Goal: Information Seeking & Learning: Find specific fact

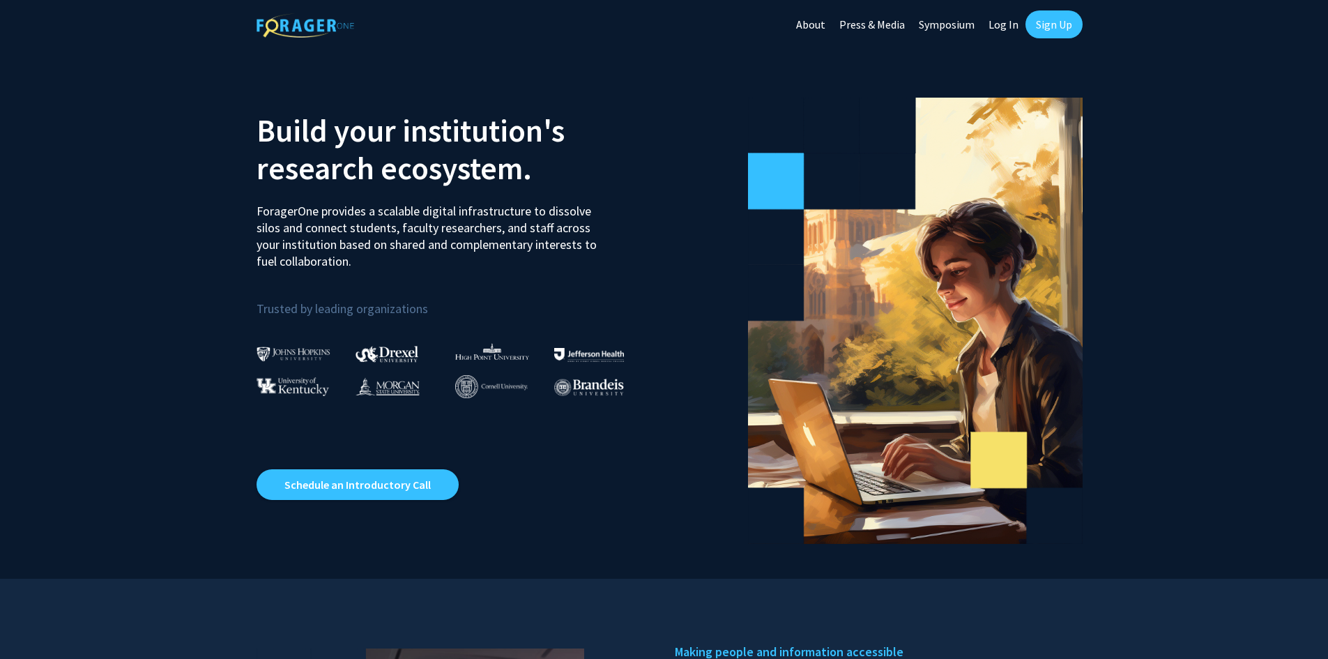
click at [1046, 24] on link "Sign Up" at bounding box center [1053, 24] width 57 height 28
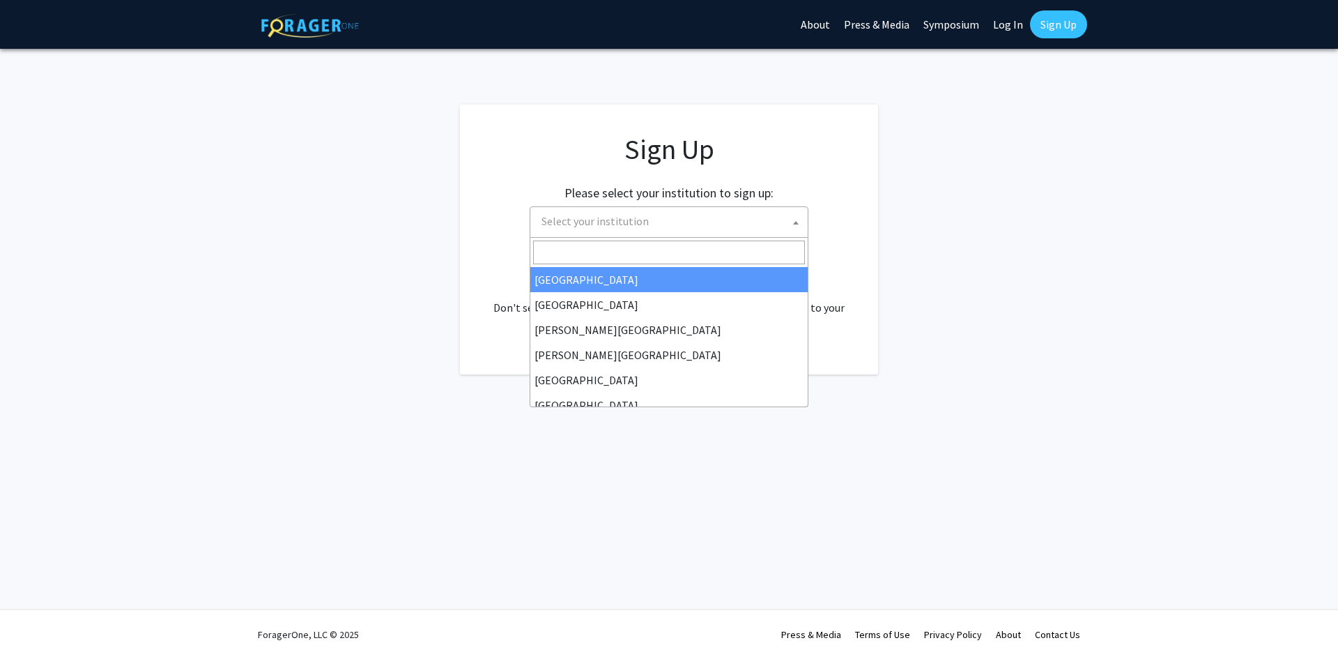
click at [638, 225] on span "Select your institution" at bounding box center [595, 221] width 107 height 14
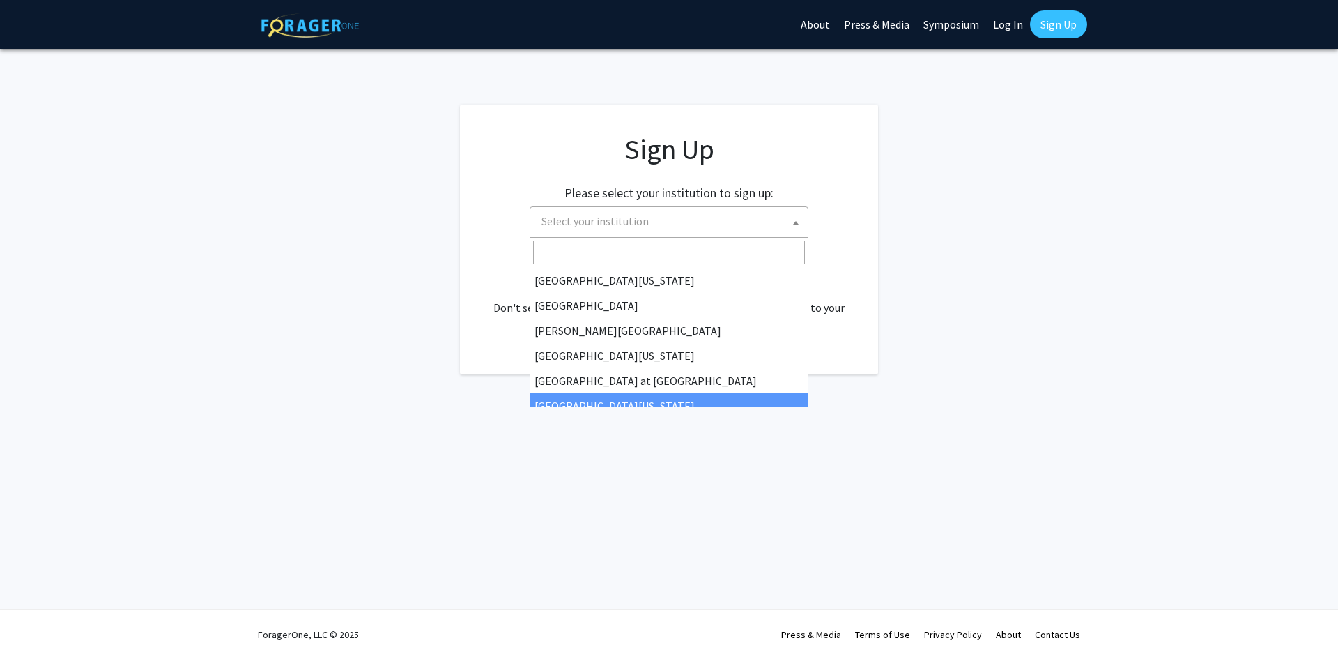
scroll to position [488, 0]
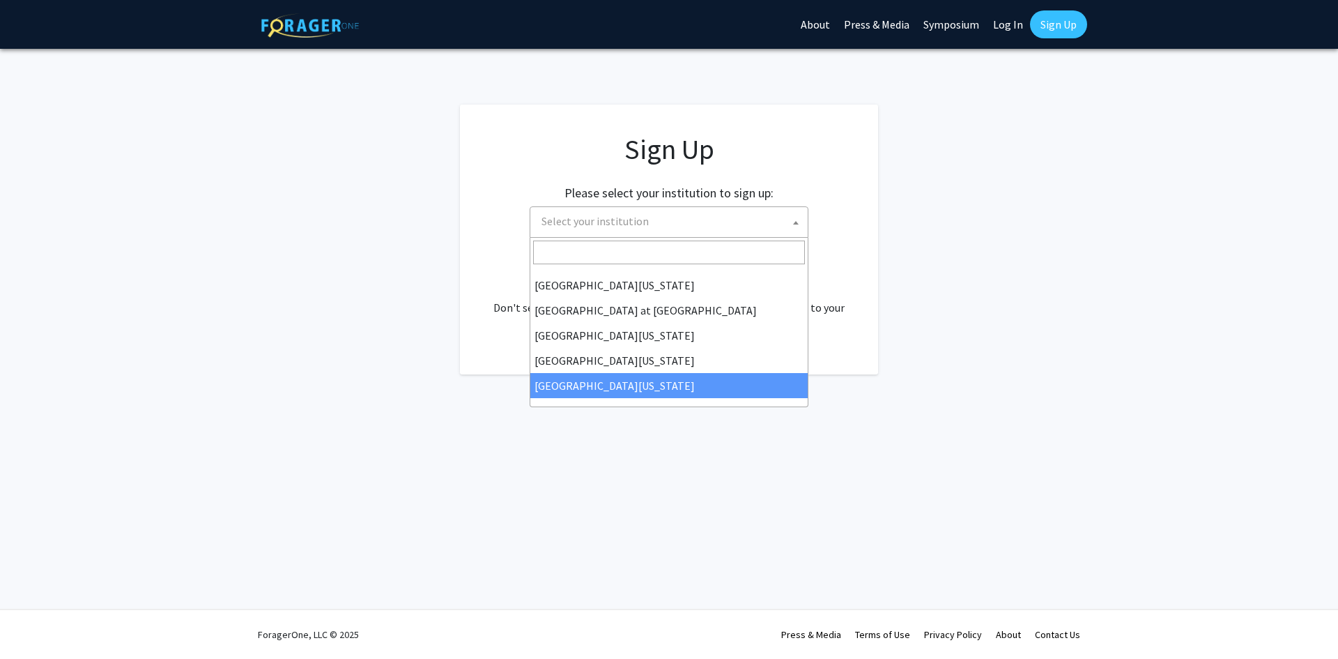
select select "33"
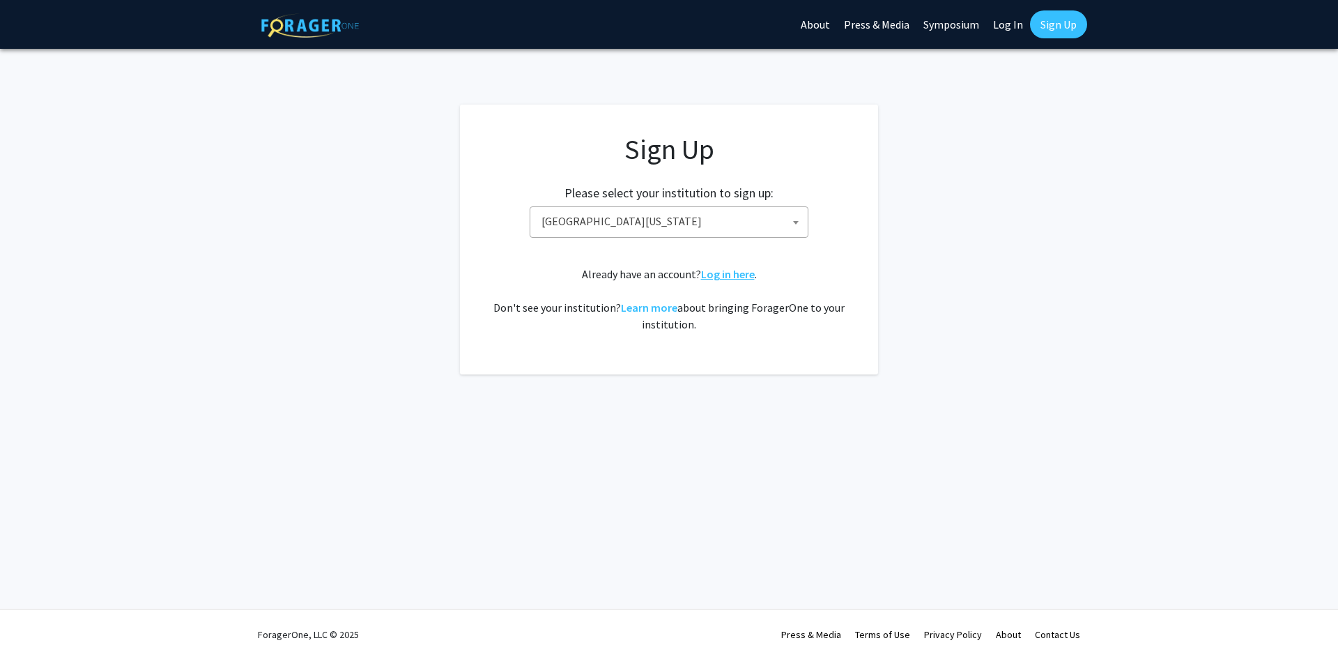
click at [730, 277] on link "Log in here" at bounding box center [728, 274] width 54 height 14
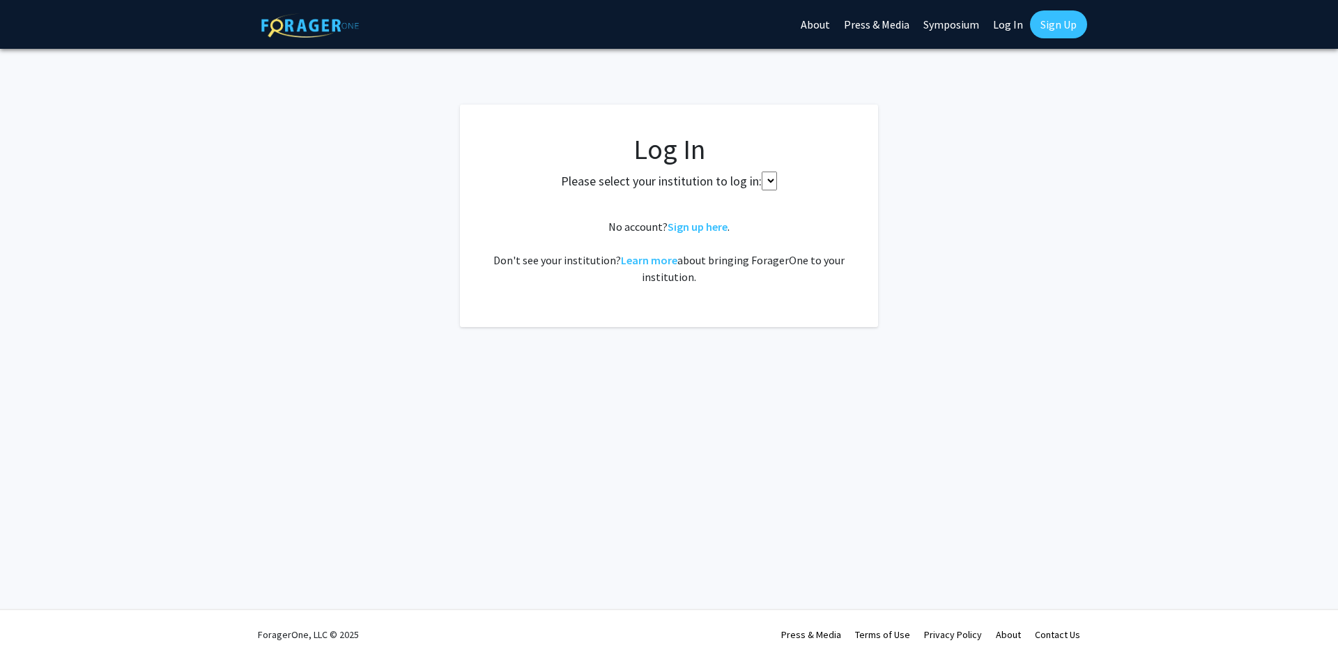
select select
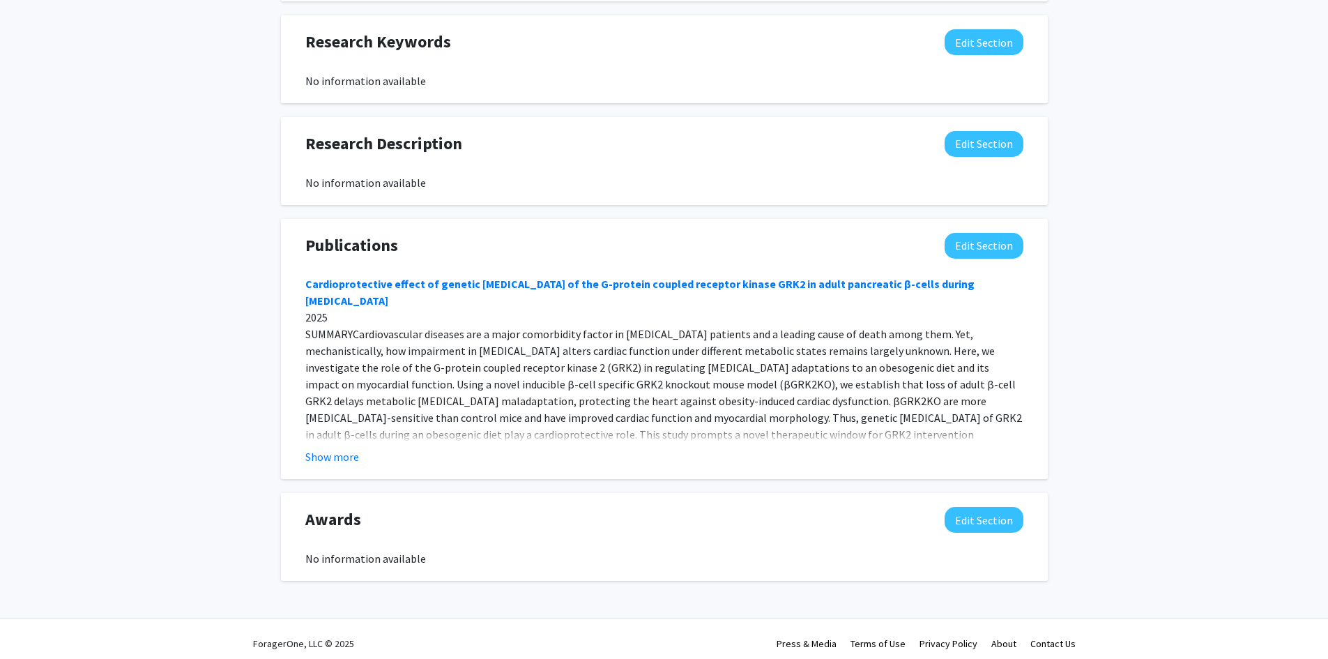
scroll to position [890, 0]
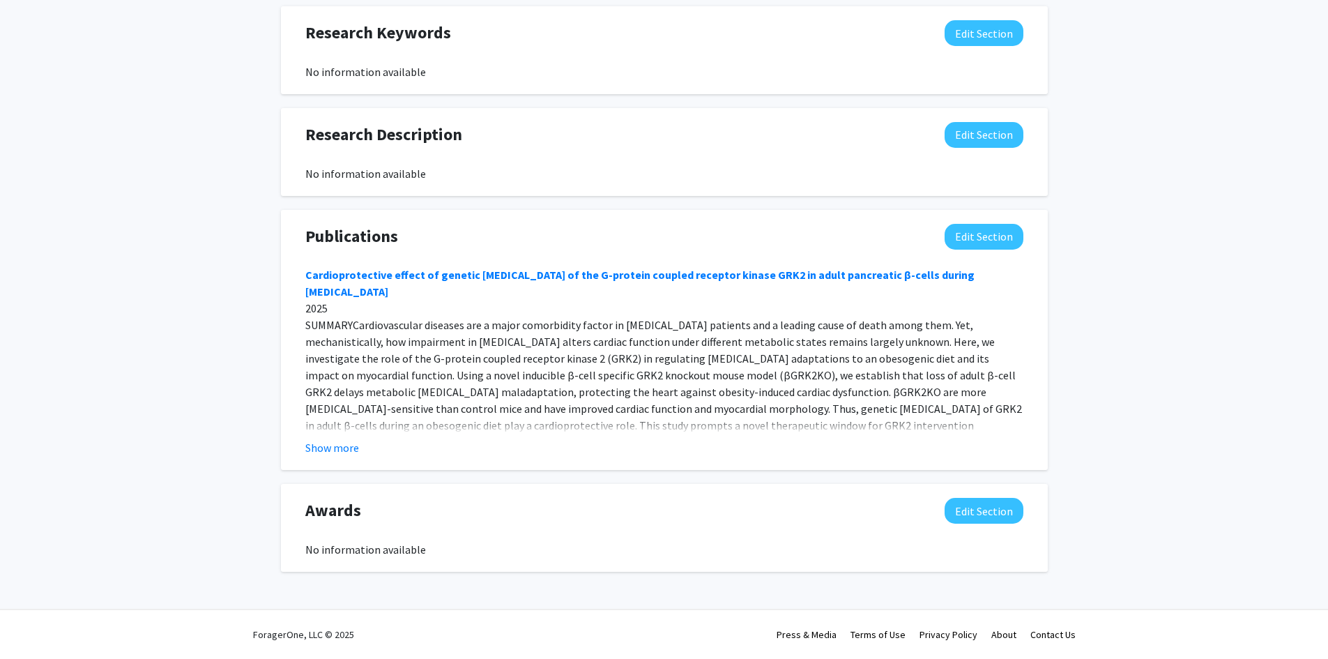
click at [326, 450] on button "Show more" at bounding box center [332, 447] width 54 height 17
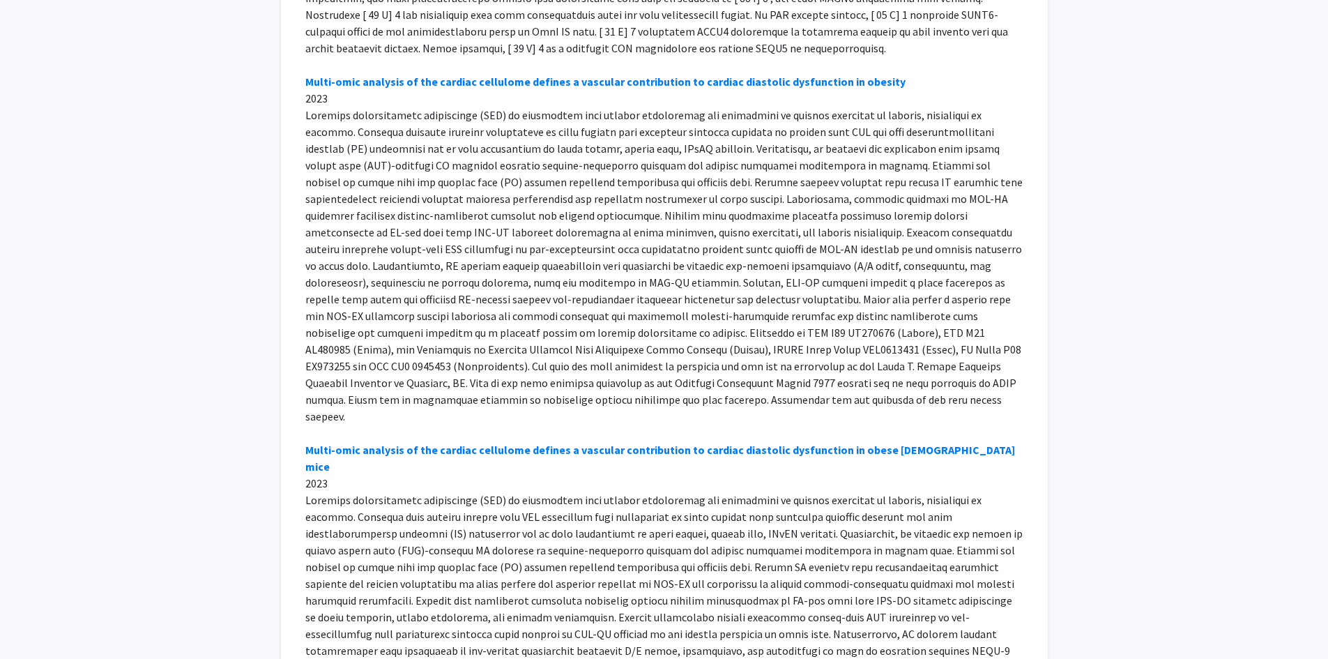
scroll to position [0, 0]
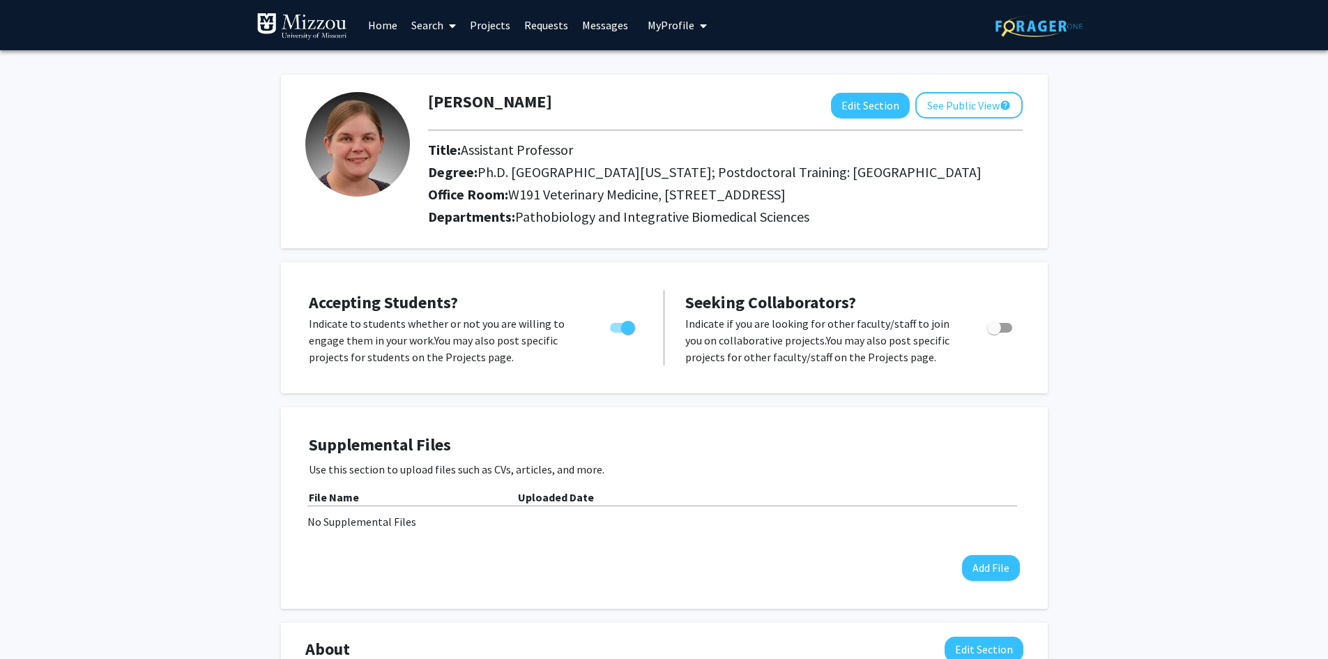
click at [493, 26] on link "Projects" at bounding box center [490, 25] width 54 height 49
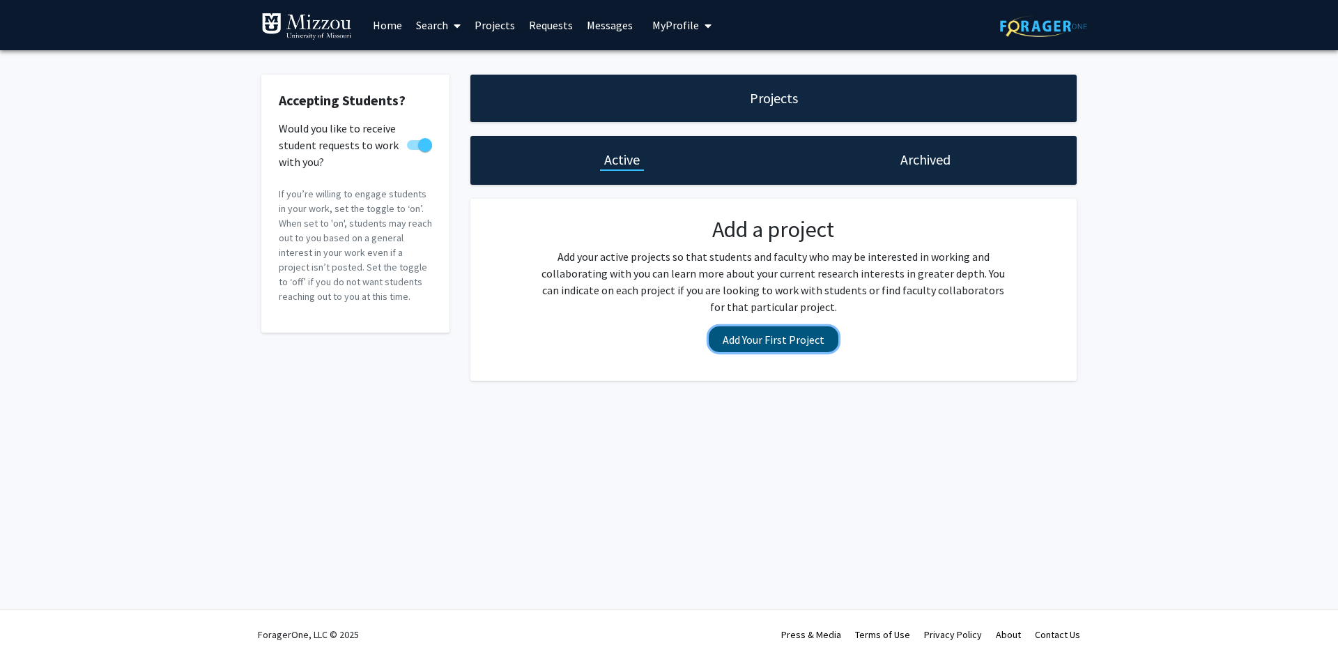
click at [780, 337] on button "Add Your First Project" at bounding box center [774, 339] width 130 height 26
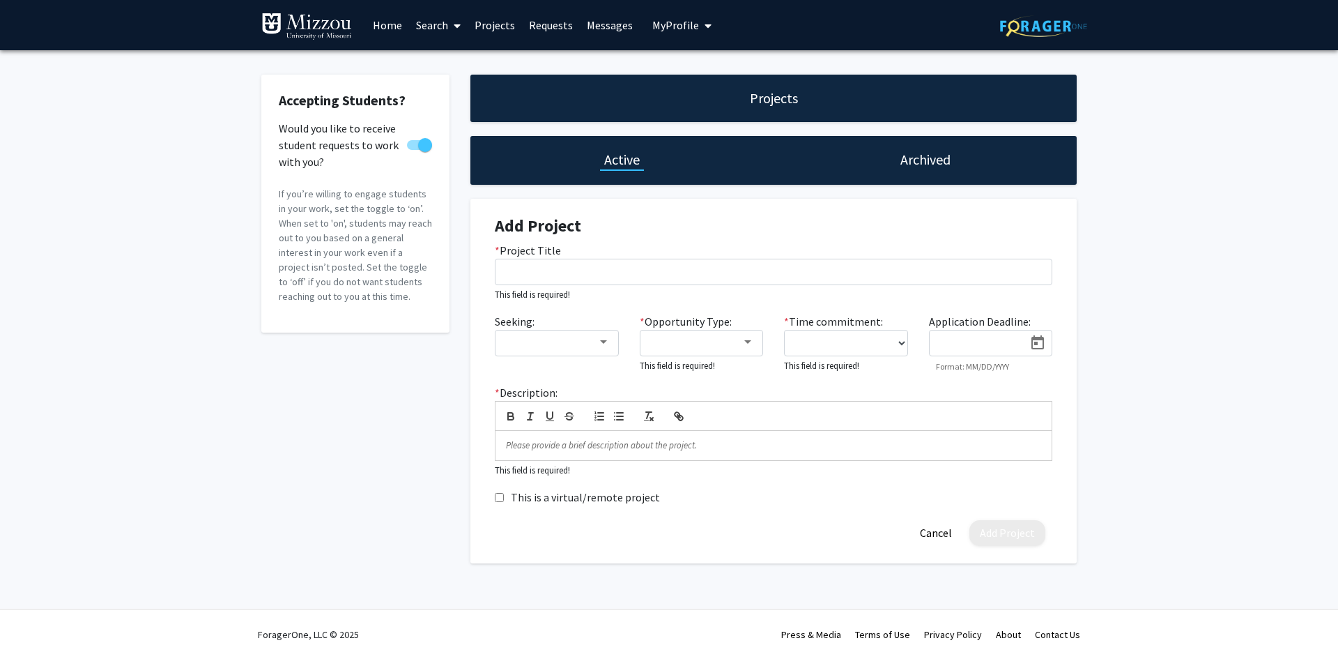
click at [445, 32] on link "Search" at bounding box center [438, 25] width 59 height 49
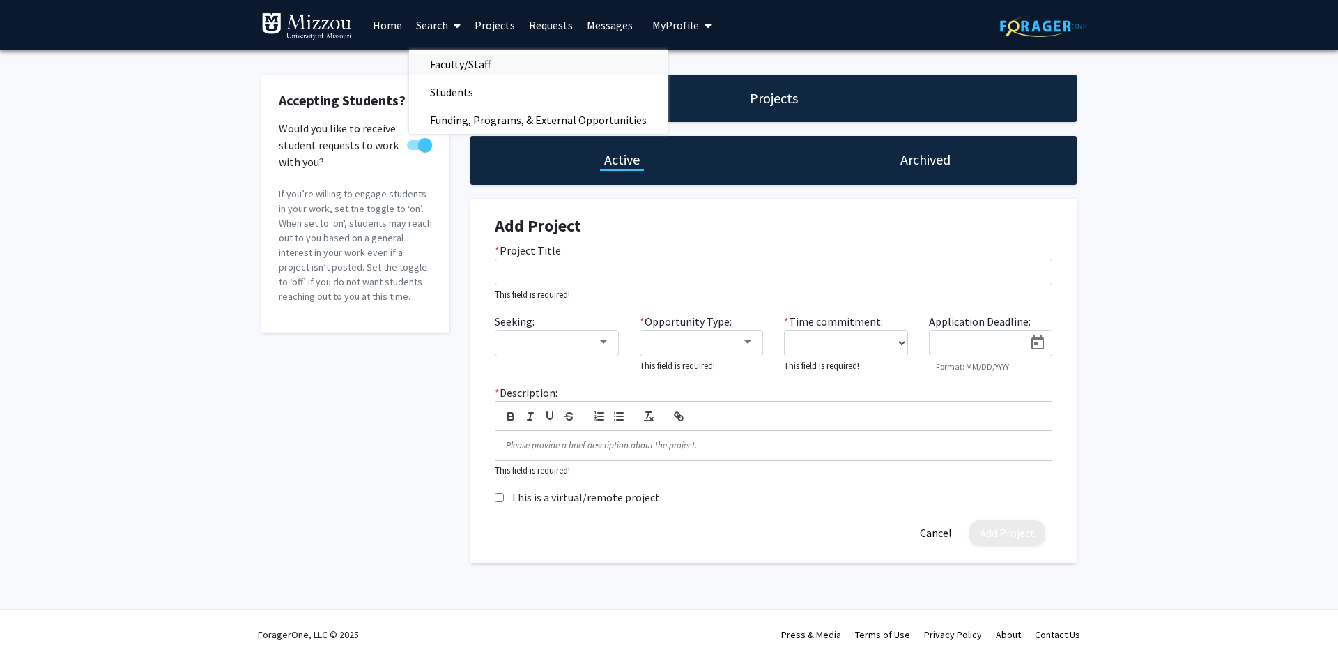
click at [489, 66] on span "Faculty/Staff" at bounding box center [460, 64] width 102 height 28
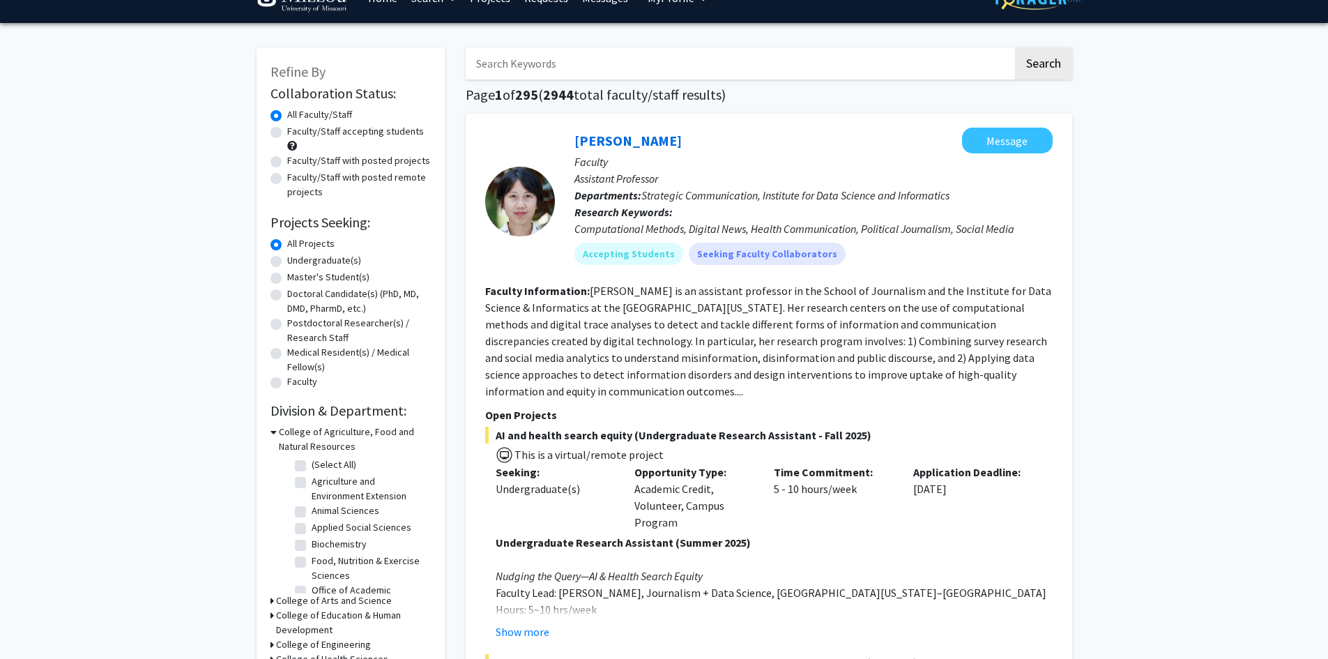
scroll to position [1, 0]
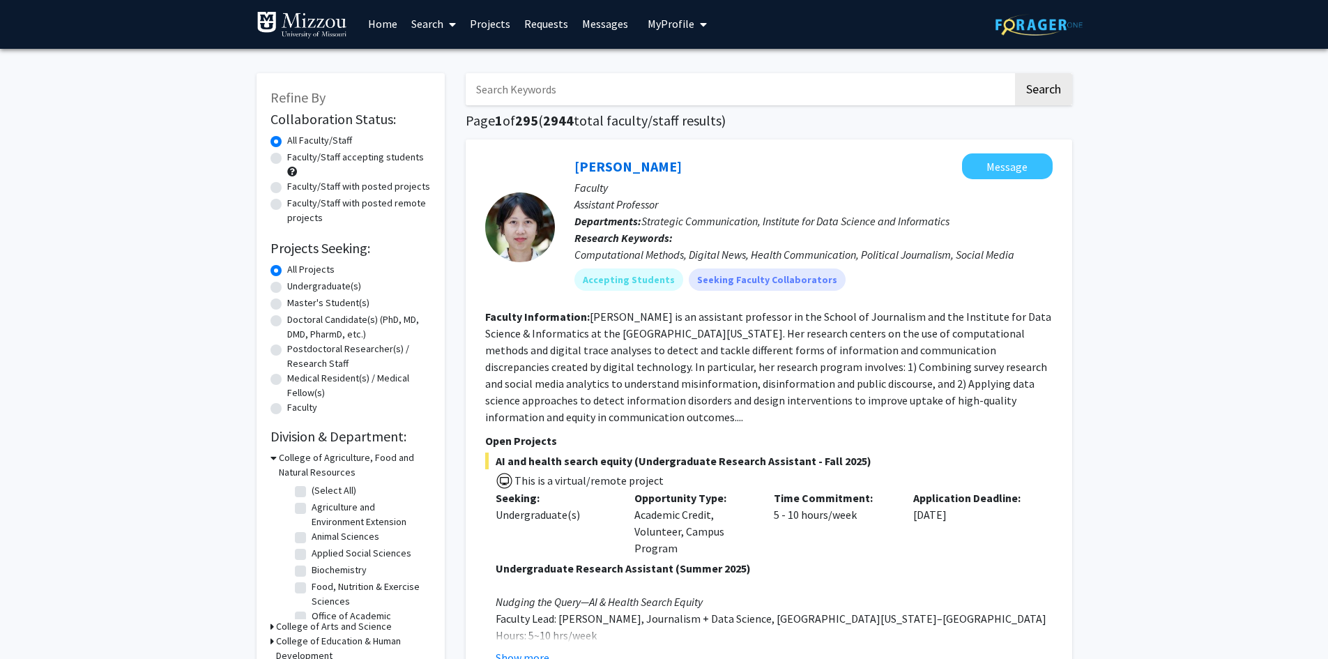
click at [538, 84] on input "Search Keywords" at bounding box center [739, 89] width 547 height 32
click at [1015, 73] on button "Search" at bounding box center [1043, 89] width 57 height 32
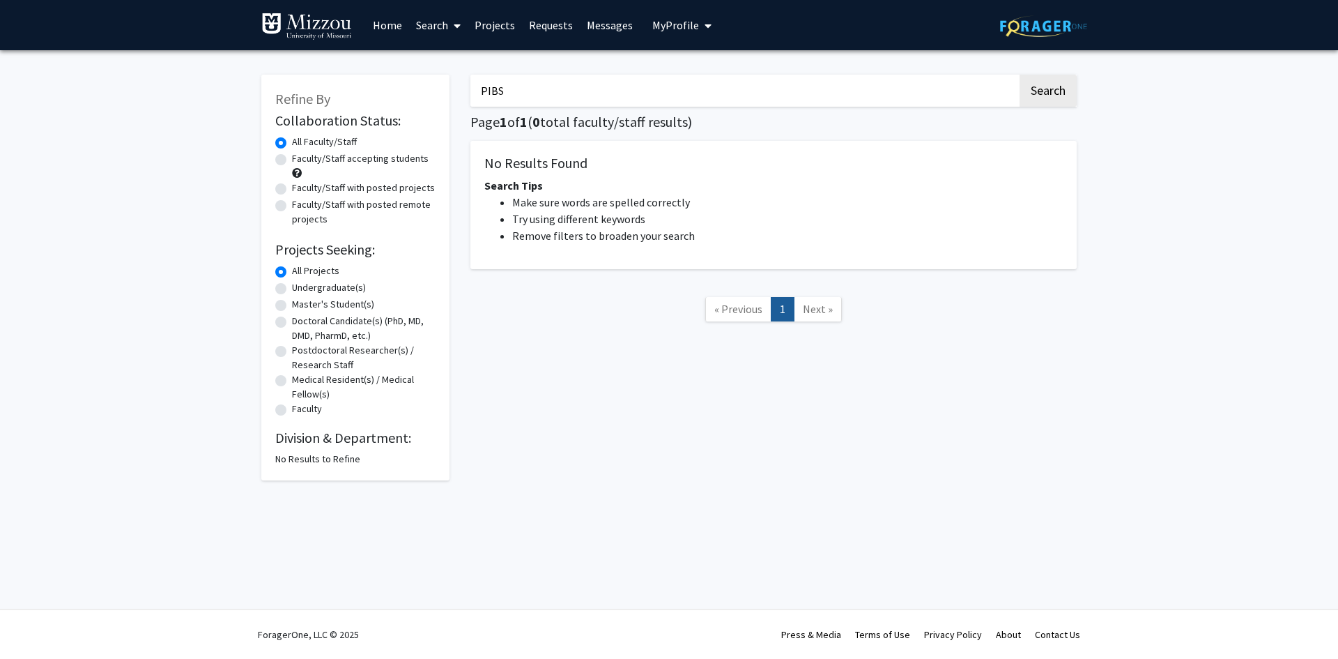
drag, startPoint x: 526, startPoint y: 83, endPoint x: 448, endPoint y: 94, distance: 78.2
click at [464, 95] on div "PIBS Search Page 1 of 1 ( 0 total faculty/staff results) No Results Found Searc…" at bounding box center [773, 271] width 627 height 420
type input "Pathobiology"
click at [1020, 75] on button "Search" at bounding box center [1048, 91] width 57 height 32
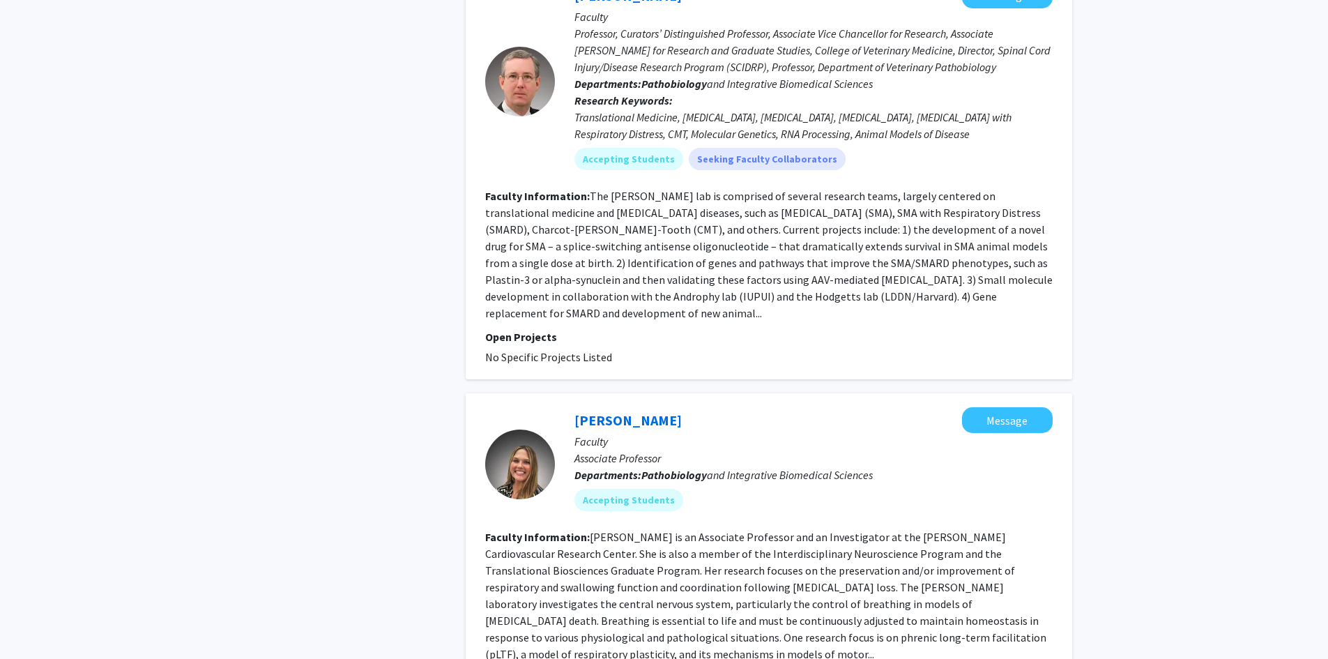
scroll to position [2817, 0]
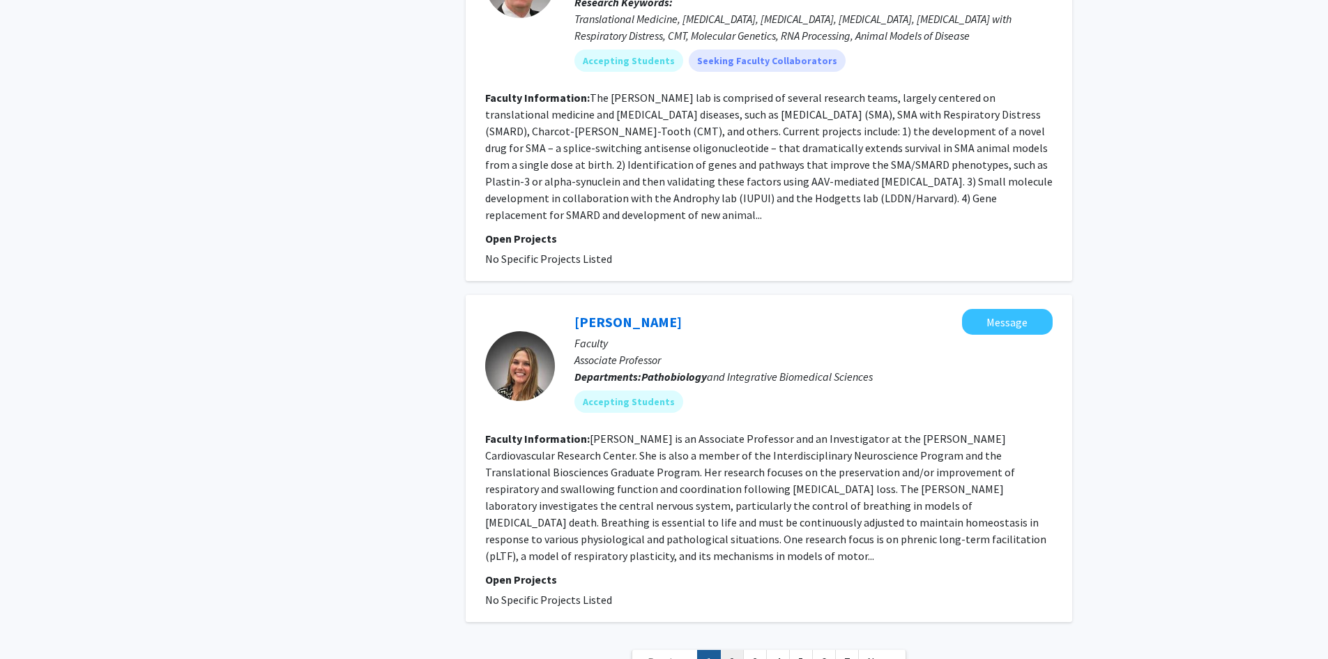
click at [732, 650] on link "2" at bounding box center [732, 662] width 24 height 24
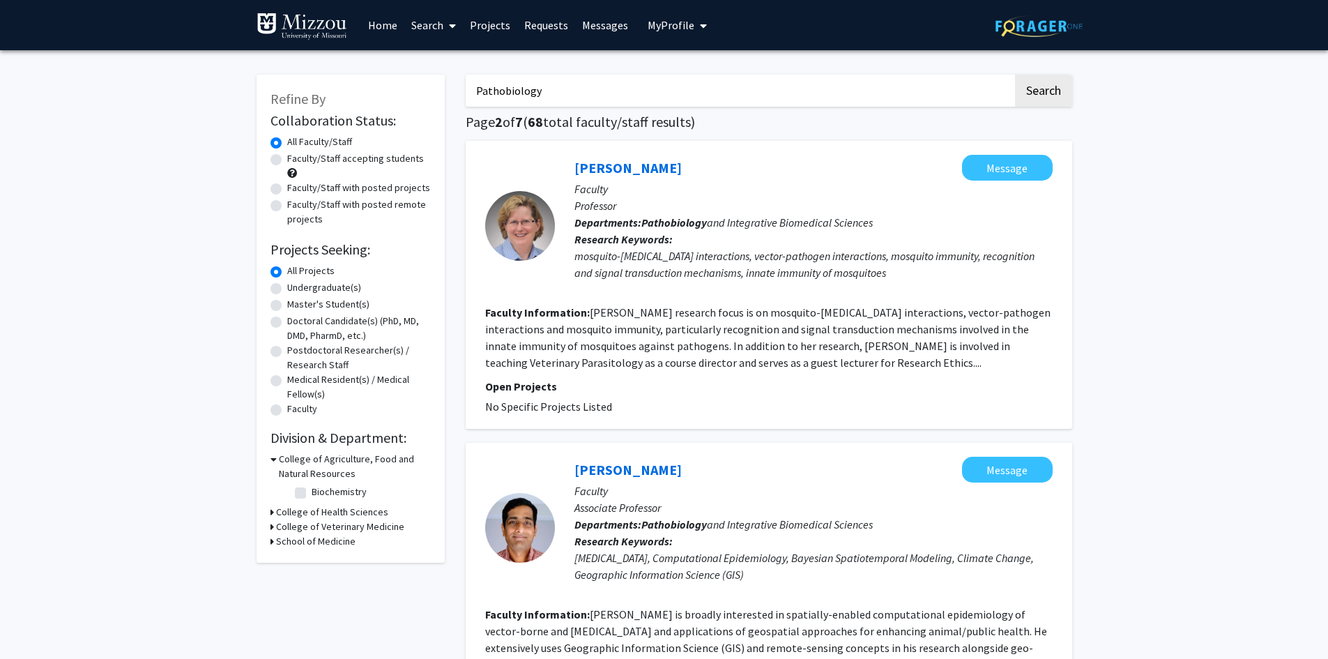
click at [429, 24] on link "Search" at bounding box center [433, 25] width 59 height 49
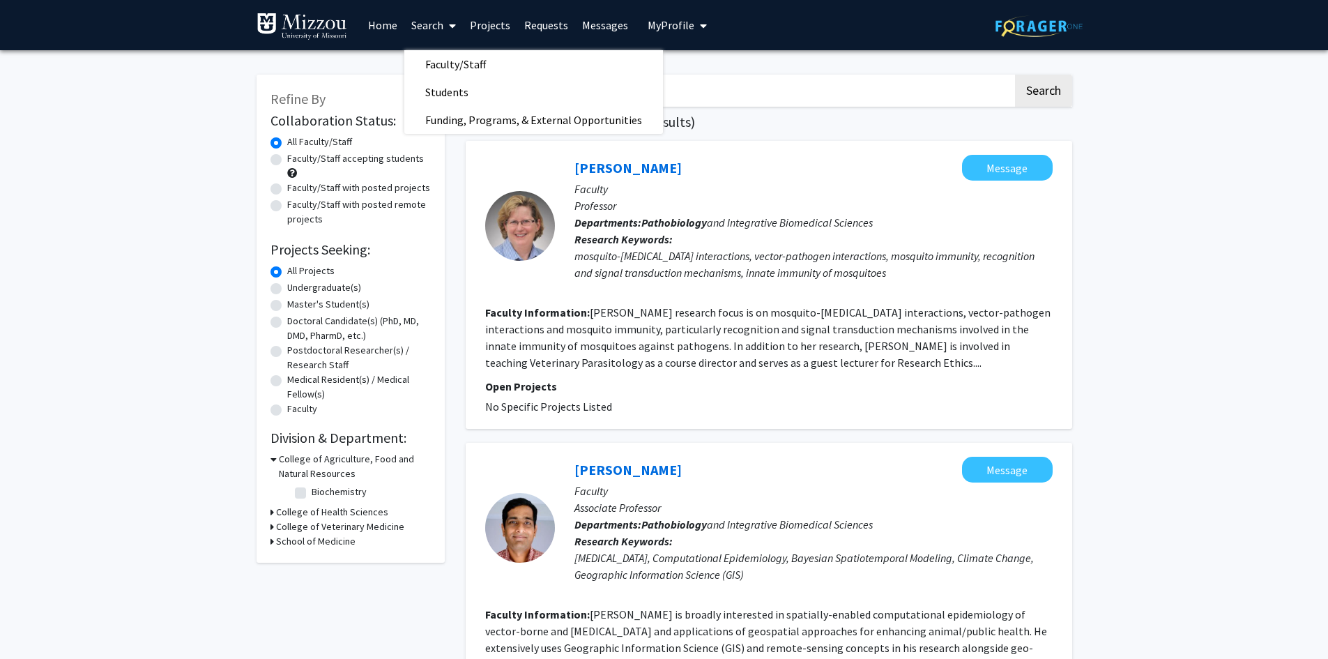
click at [673, 24] on span "My Profile" at bounding box center [671, 25] width 47 height 14
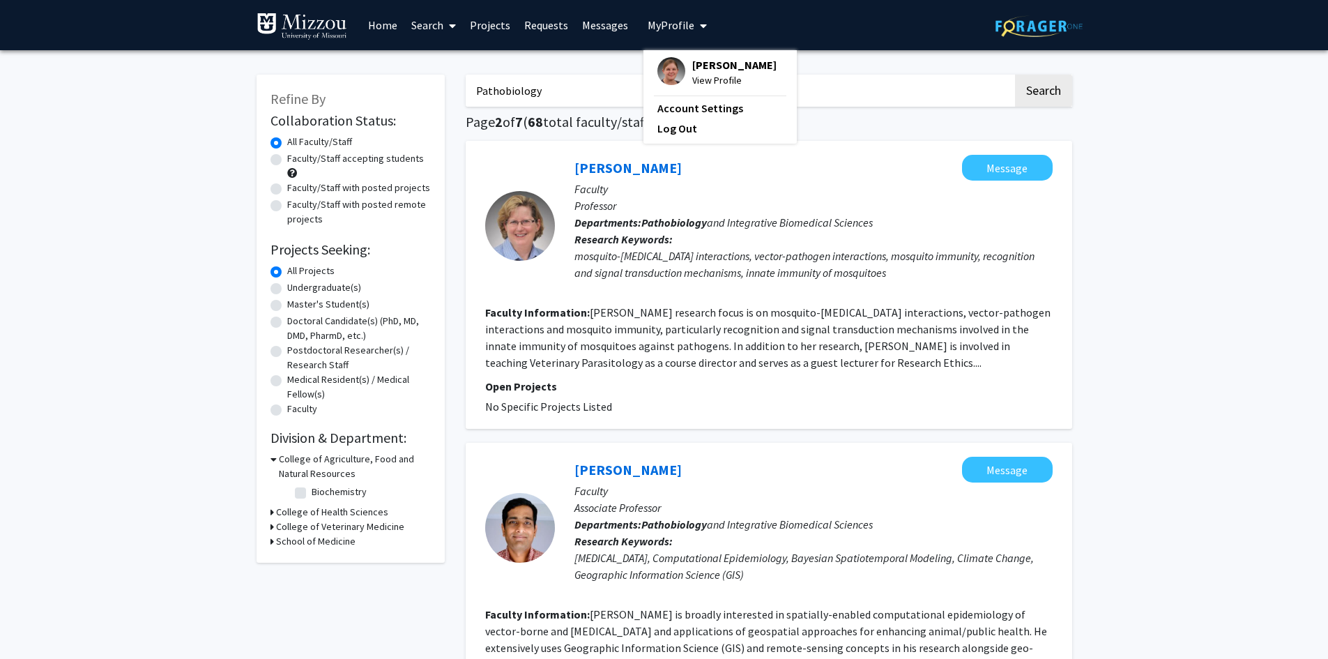
click at [705, 63] on span "Laurel Grisanti" at bounding box center [734, 64] width 84 height 15
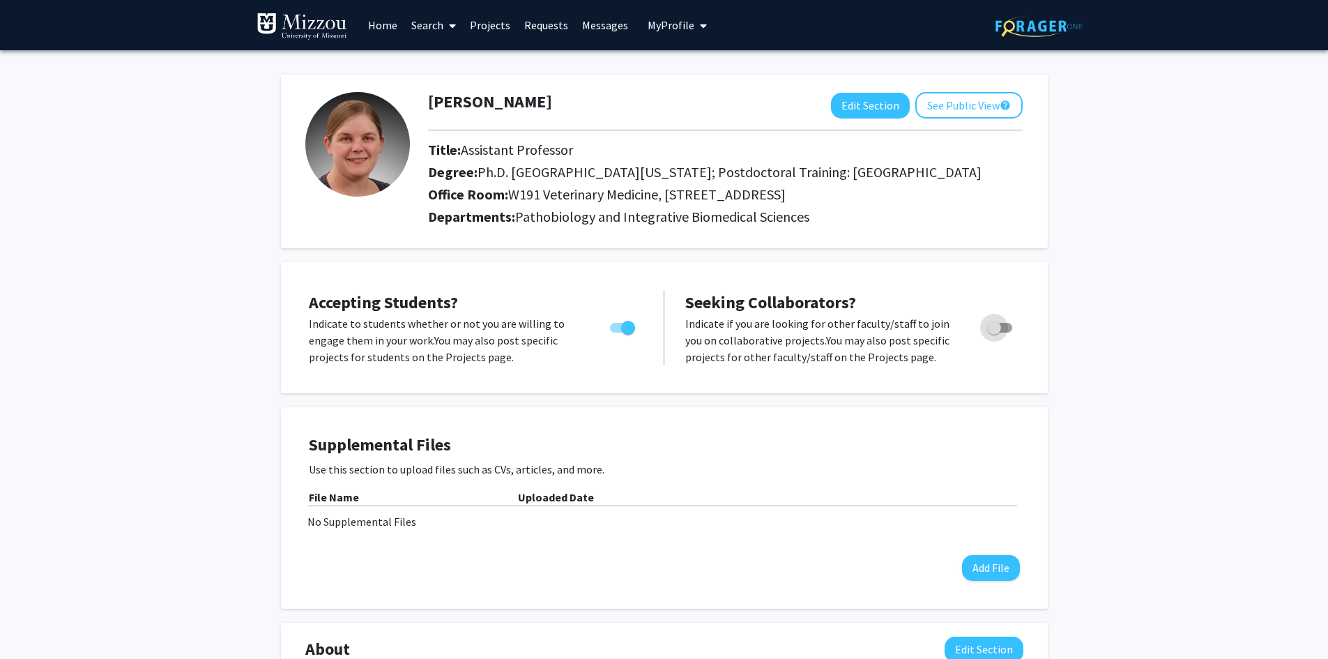
click at [1002, 330] on span "Toggle" at bounding box center [999, 328] width 25 height 10
click at [994, 332] on input "Toggle" at bounding box center [993, 332] width 1 height 1
checkbox input "true"
click at [490, 26] on link "Projects" at bounding box center [490, 25] width 54 height 49
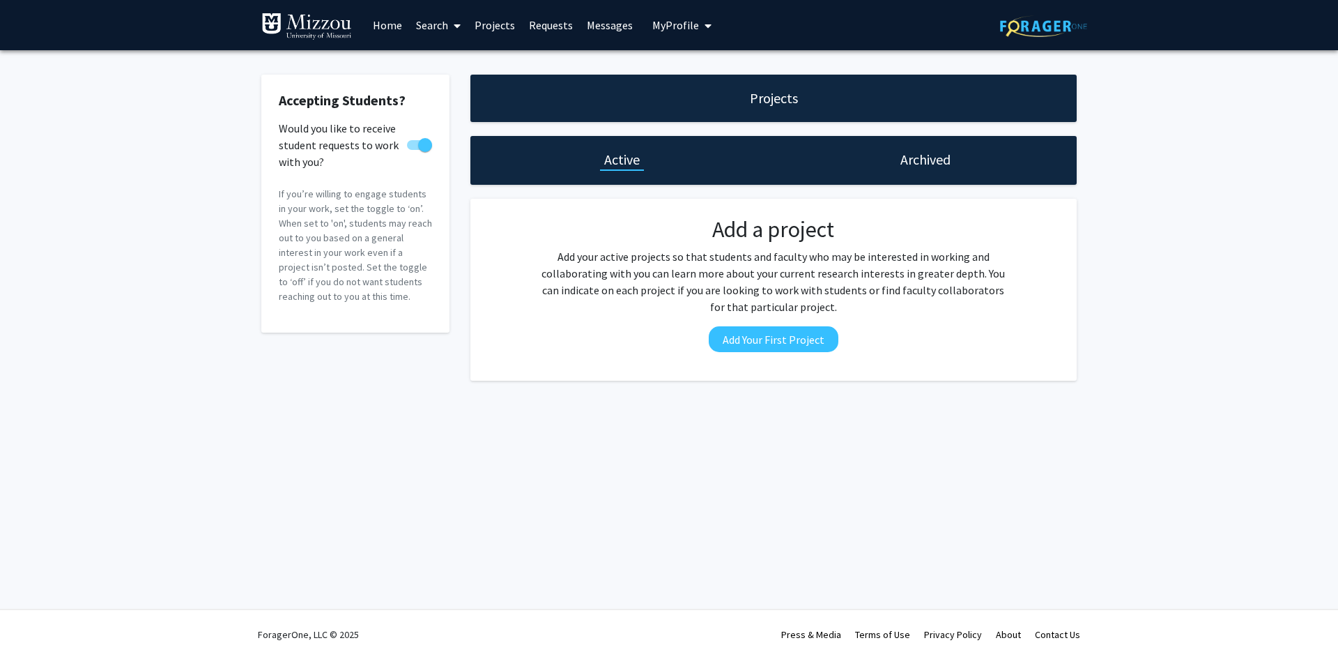
click at [553, 29] on link "Requests" at bounding box center [551, 25] width 58 height 49
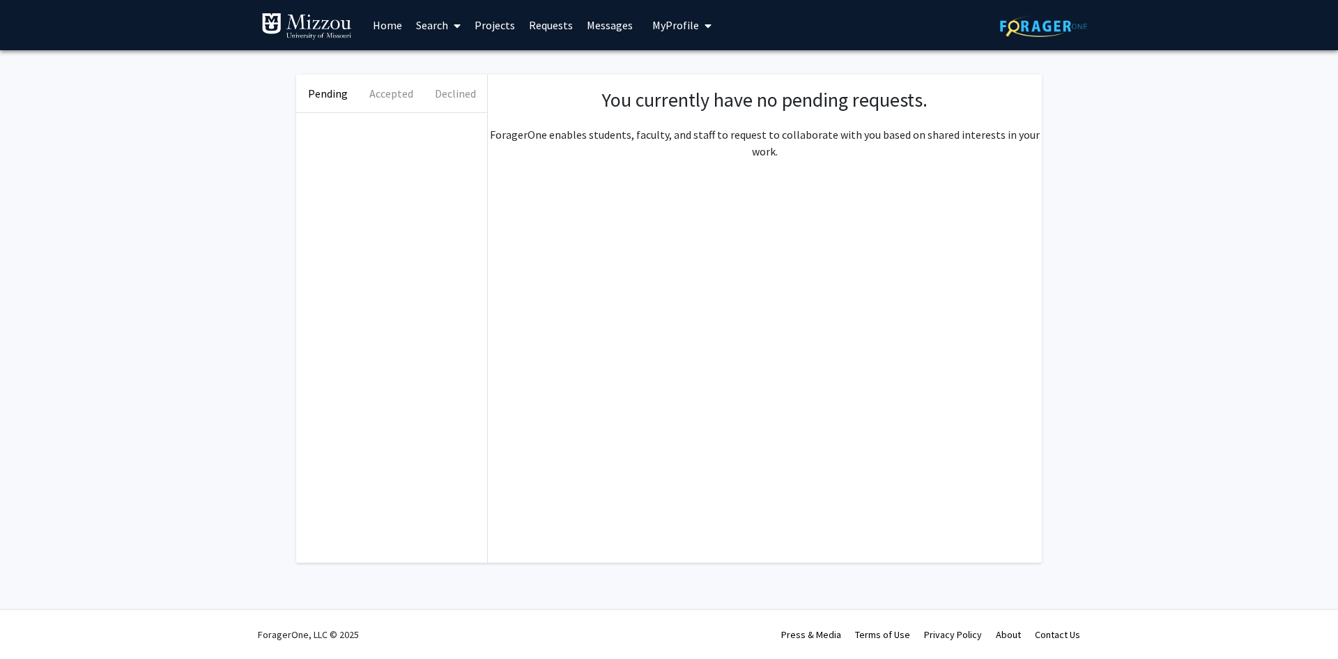
click at [436, 26] on link "Search" at bounding box center [438, 25] width 59 height 49
click at [449, 65] on span "Faculty/Staff" at bounding box center [460, 64] width 102 height 28
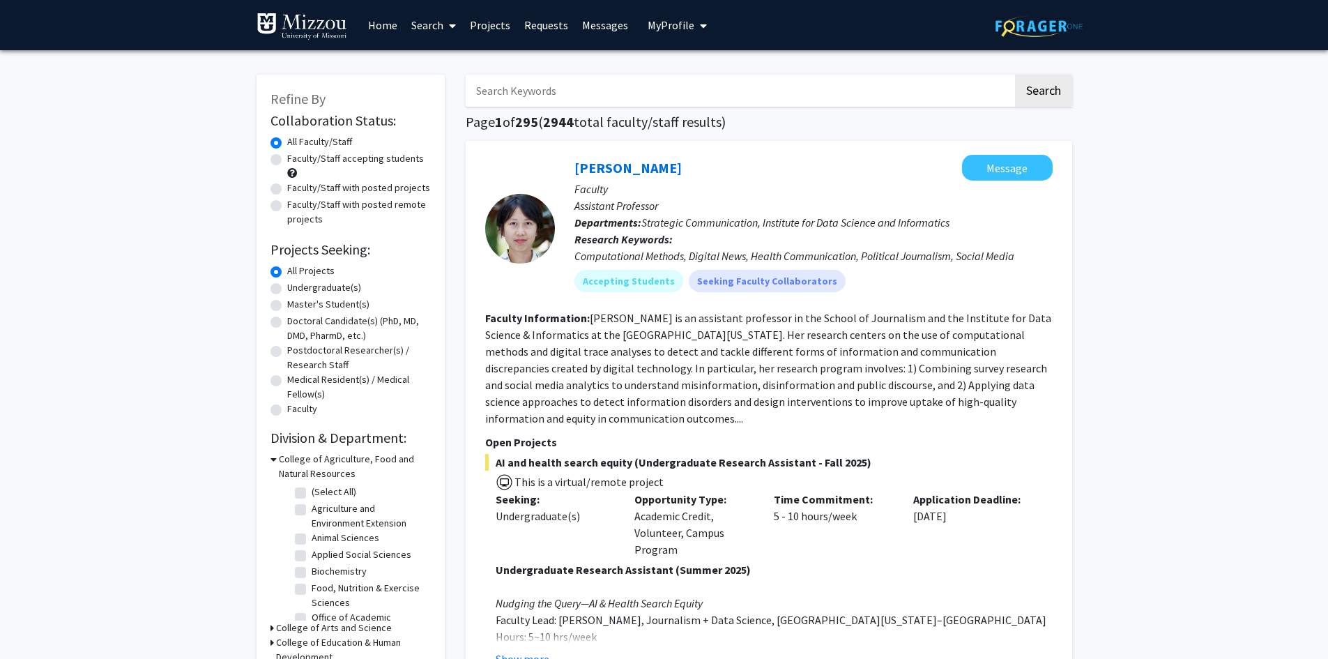
click at [605, 91] on input "Search Keywords" at bounding box center [739, 91] width 547 height 32
type input "grisanti"
click at [1015, 75] on button "Search" at bounding box center [1043, 91] width 57 height 32
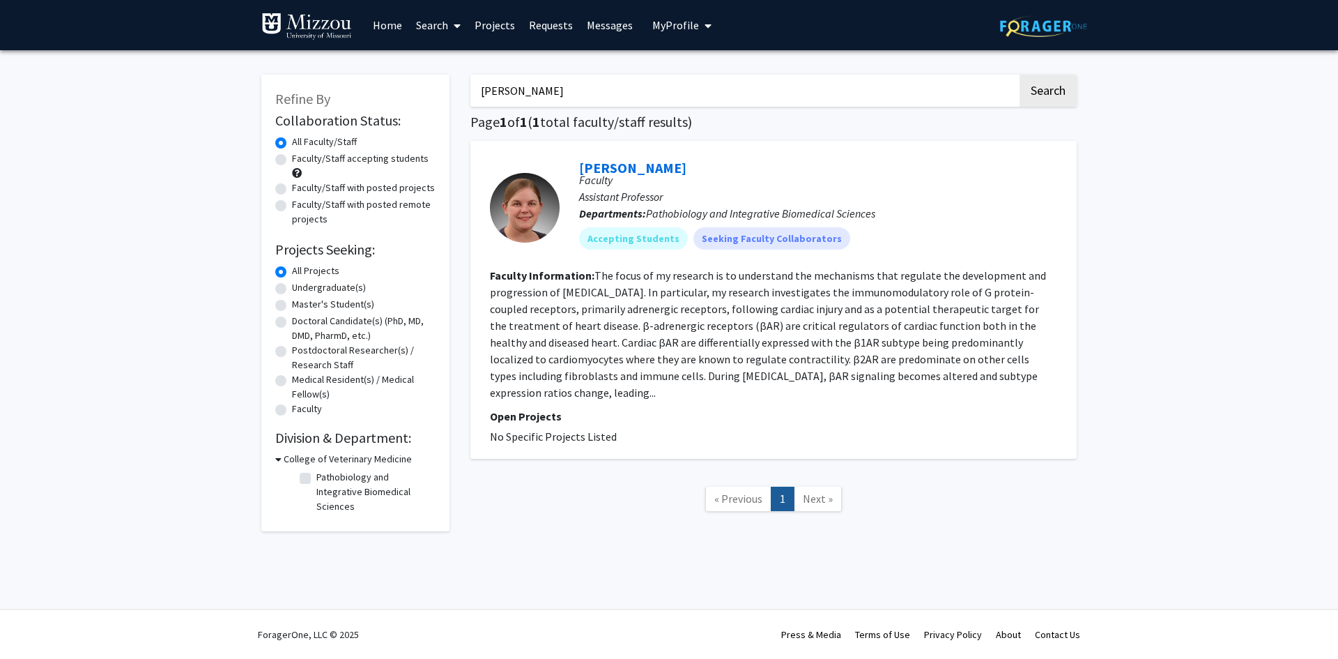
click at [349, 148] on label "All Faculty/Staff" at bounding box center [324, 142] width 65 height 15
click at [301, 144] on input "All Faculty/Staff" at bounding box center [296, 139] width 9 height 9
drag, startPoint x: 352, startPoint y: 163, endPoint x: 344, endPoint y: 165, distance: 8.6
click at [350, 162] on label "Faculty/Staff accepting students" at bounding box center [360, 158] width 137 height 15
click at [301, 160] on input "Faculty/Staff accepting students" at bounding box center [296, 155] width 9 height 9
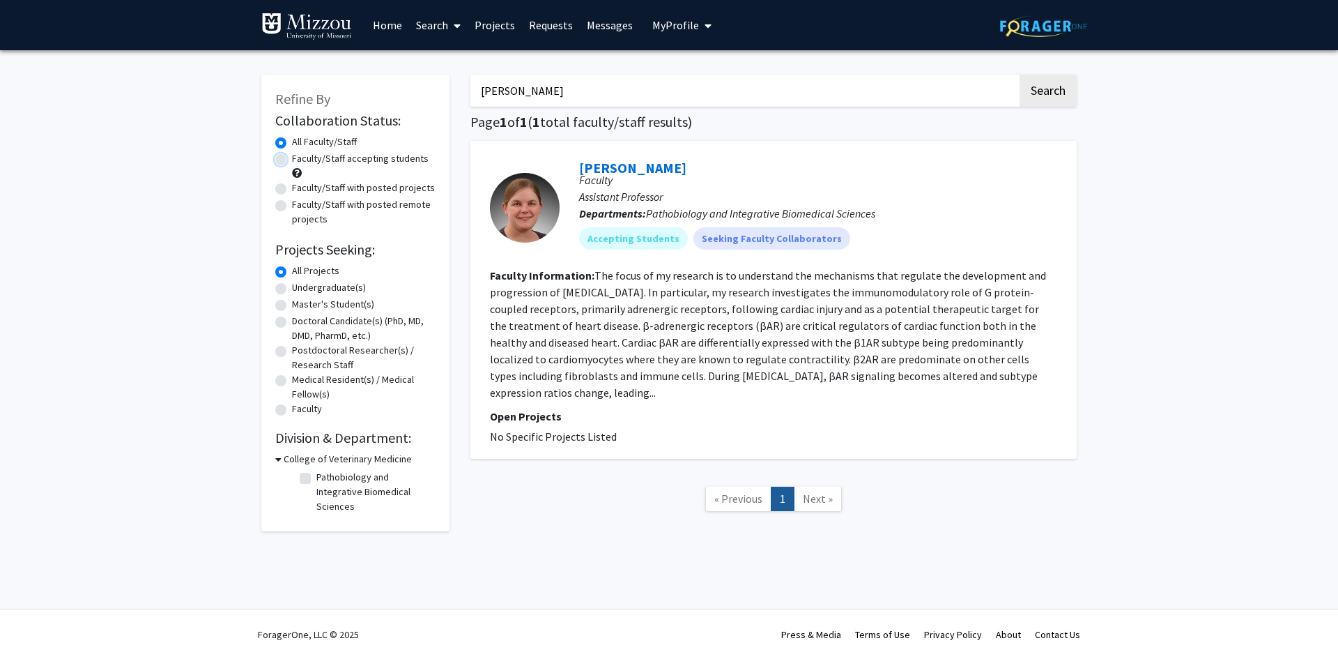
radio input "true"
